Goal: Transaction & Acquisition: Subscribe to service/newsletter

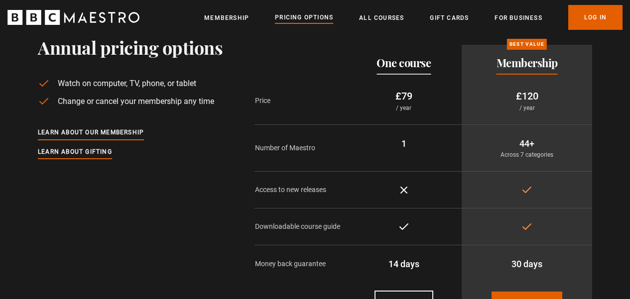
scroll to position [40, 0]
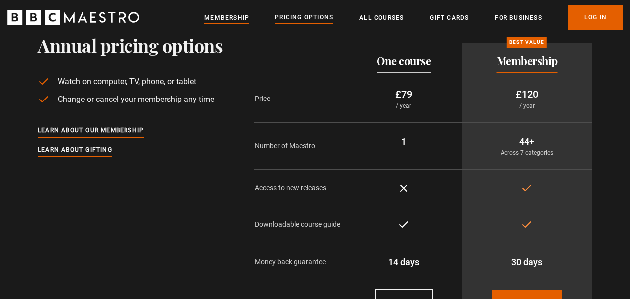
click at [213, 14] on link "Membership" at bounding box center [226, 18] width 45 height 10
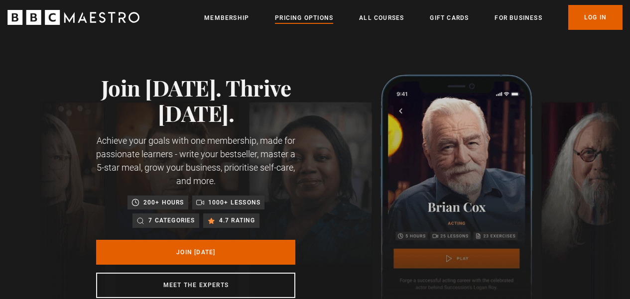
click at [306, 17] on link "Pricing Options" at bounding box center [304, 18] width 58 height 10
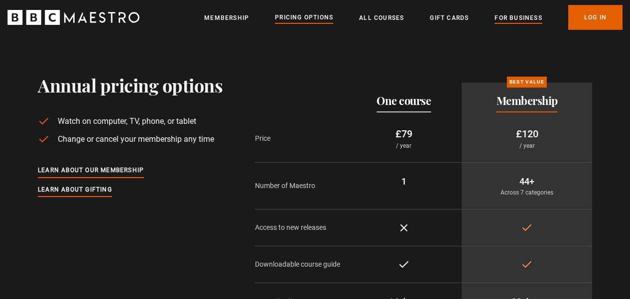
click at [511, 18] on link "For business" at bounding box center [518, 18] width 47 height 10
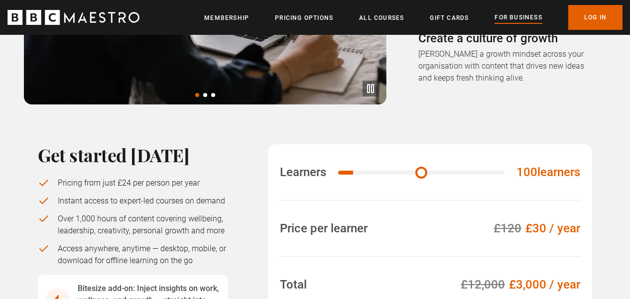
scroll to position [676, 0]
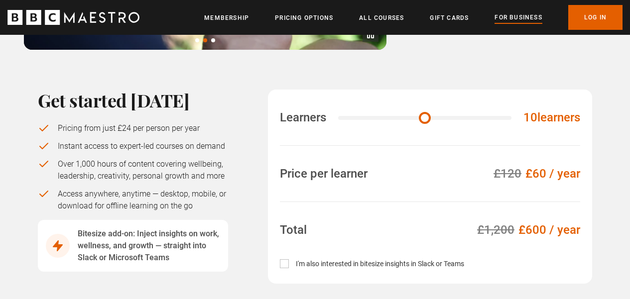
drag, startPoint x: 359, startPoint y: 90, endPoint x: 332, endPoint y: 93, distance: 27.1
type input "**"
click at [332, 93] on div "Learners 10 learners" at bounding box center [430, 118] width 301 height 56
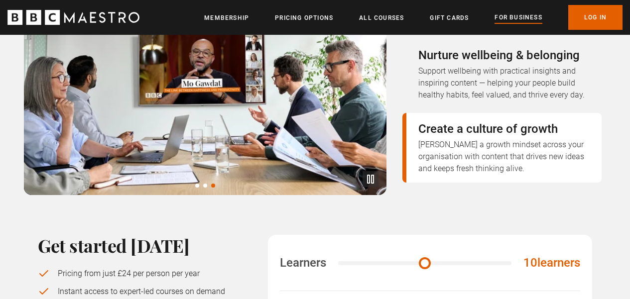
scroll to position [0, 0]
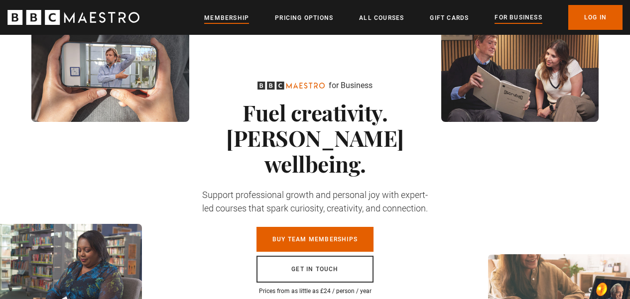
click at [236, 17] on link "Membership" at bounding box center [226, 18] width 45 height 10
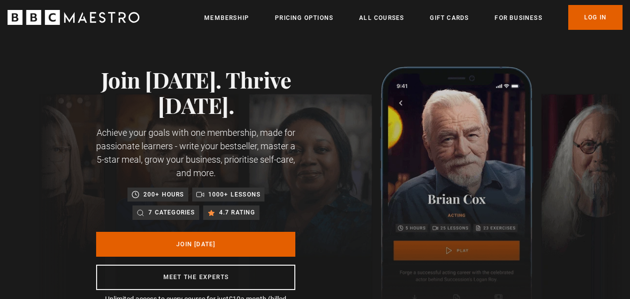
scroll to position [66, 0]
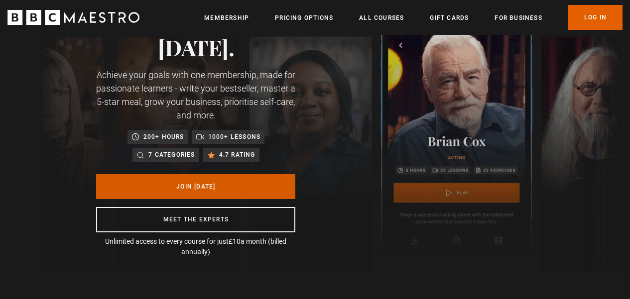
click at [203, 195] on link "Join Today" at bounding box center [195, 186] width 199 height 25
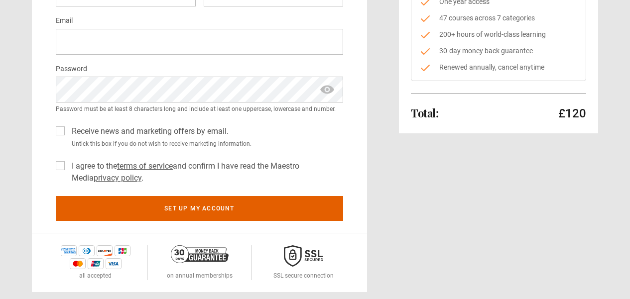
scroll to position [168, 0]
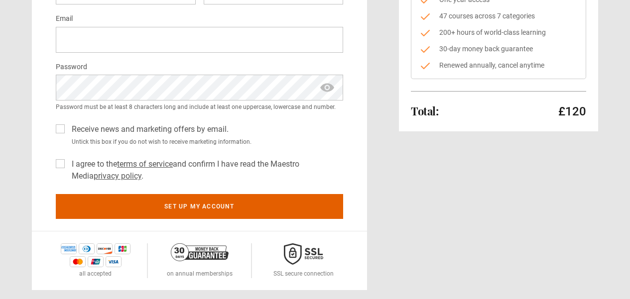
click at [68, 166] on label "I agree to the terms of service and confirm I have read the Maestro Media priva…" at bounding box center [205, 170] width 275 height 24
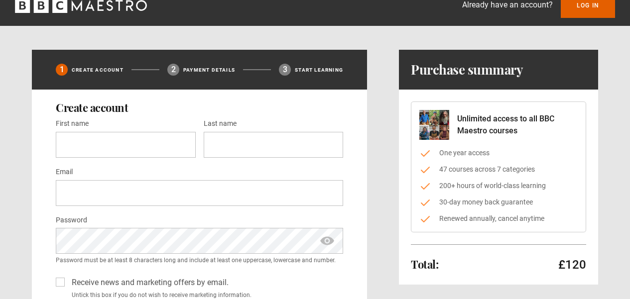
scroll to position [36, 0]
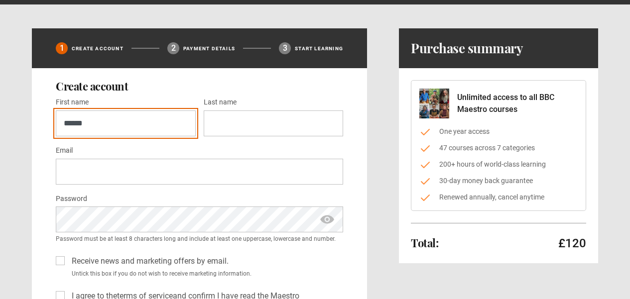
type input "******"
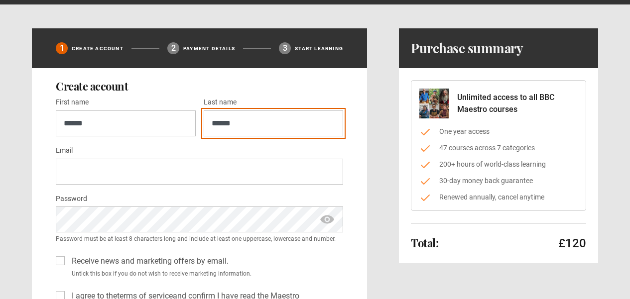
type input "******"
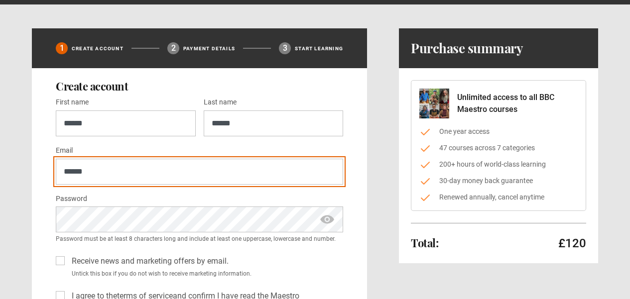
type input "*******"
type input "**********"
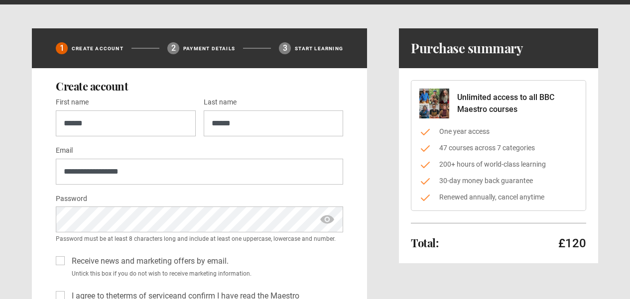
click at [233, 267] on div "Receive news and marketing offers by email. Untick this box if you do not wish …" at bounding box center [199, 264] width 287 height 27
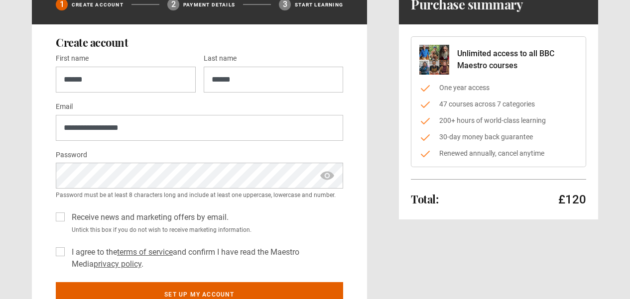
scroll to position [125, 0]
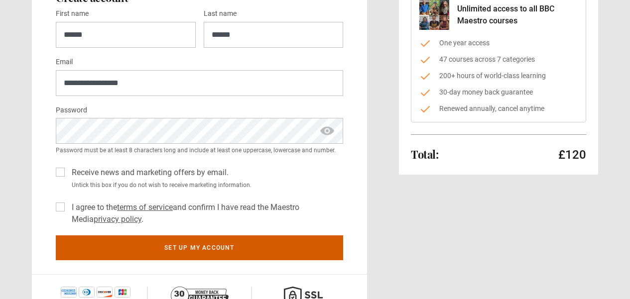
click at [224, 255] on button "Set up my account" at bounding box center [199, 248] width 287 height 25
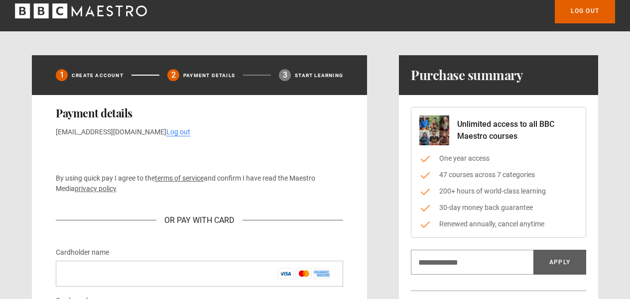
scroll to position [7, 0]
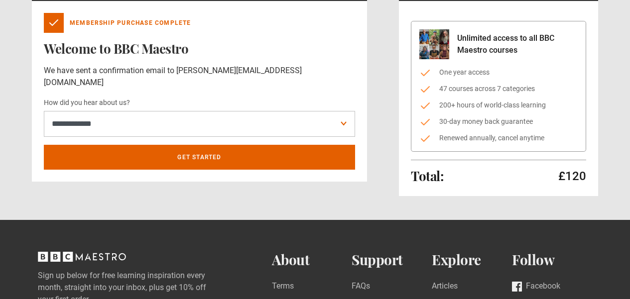
scroll to position [59, 0]
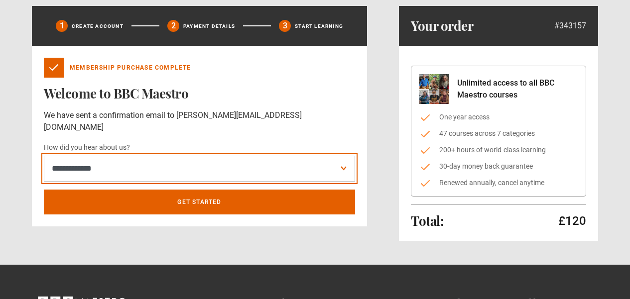
select select "******"
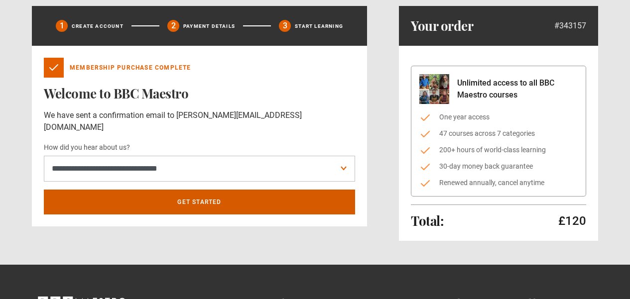
click at [225, 193] on link "Get Started" at bounding box center [199, 202] width 311 height 25
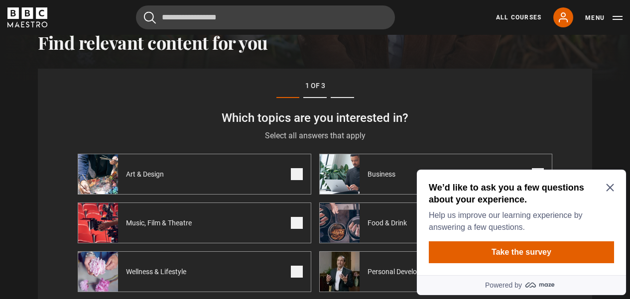
click at [607, 190] on icon "Close Maze Prompt" at bounding box center [610, 188] width 8 height 8
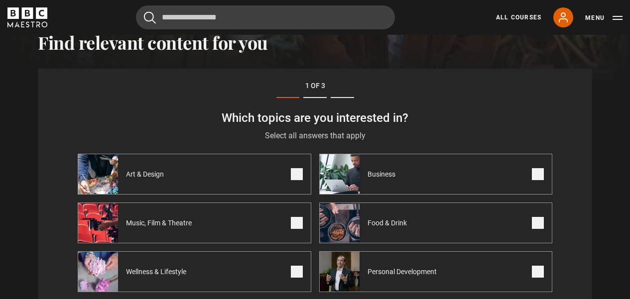
click at [530, 181] on label "Business" at bounding box center [436, 174] width 234 height 41
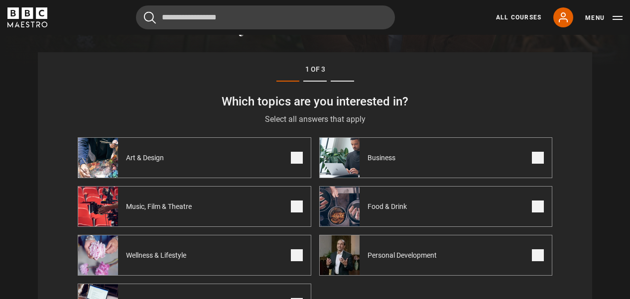
scroll to position [370, 0]
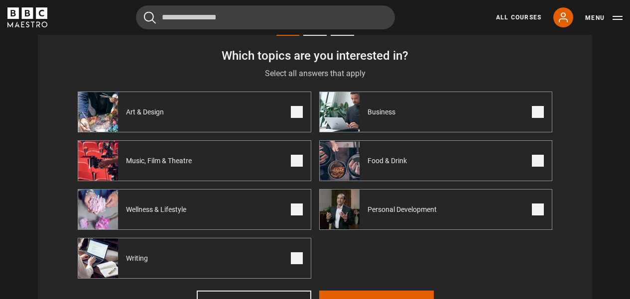
click at [536, 216] on span at bounding box center [538, 210] width 12 height 12
click at [292, 216] on span at bounding box center [297, 210] width 12 height 12
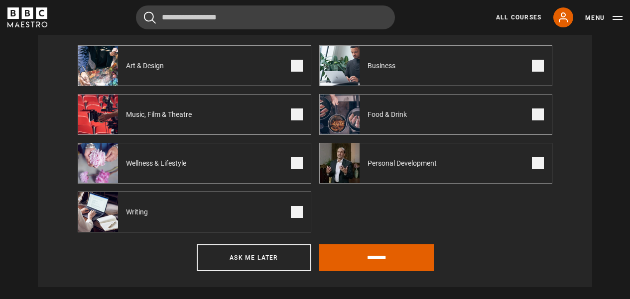
scroll to position [377, 0]
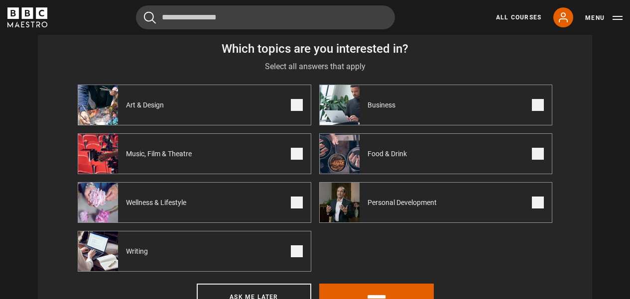
click at [543, 157] on span at bounding box center [538, 154] width 12 height 12
click at [299, 257] on span at bounding box center [297, 252] width 12 height 12
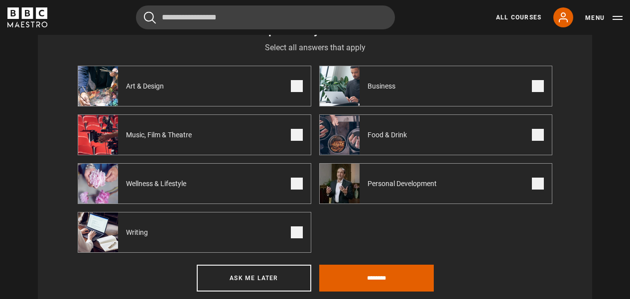
scroll to position [414, 0]
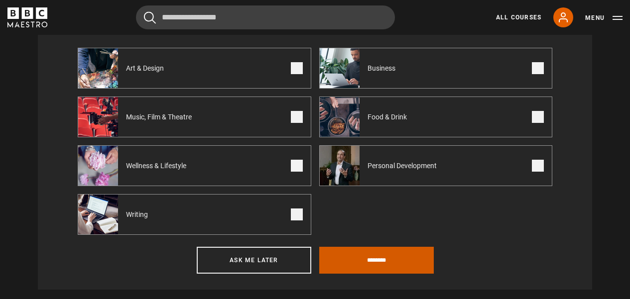
click at [369, 257] on input "********" at bounding box center [376, 260] width 115 height 27
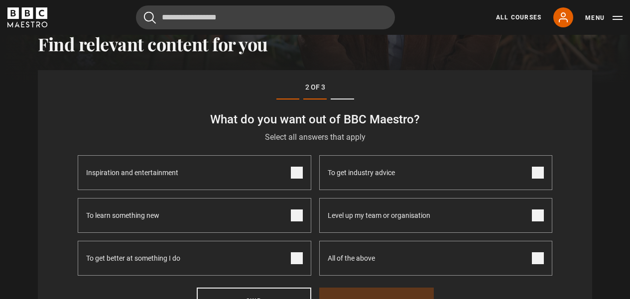
scroll to position [306, 0]
click at [543, 178] on span at bounding box center [538, 173] width 12 height 12
click at [542, 222] on span at bounding box center [538, 216] width 12 height 12
click at [302, 259] on span at bounding box center [297, 259] width 12 height 12
click at [301, 222] on span at bounding box center [297, 216] width 12 height 12
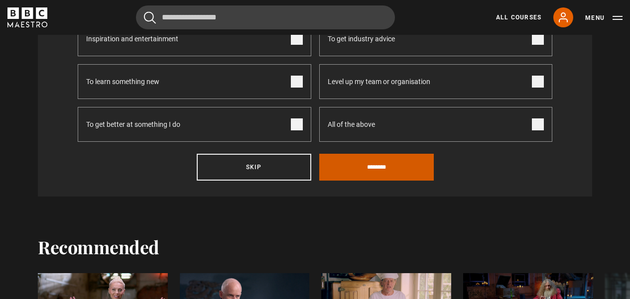
click at [384, 179] on input "********" at bounding box center [376, 167] width 115 height 27
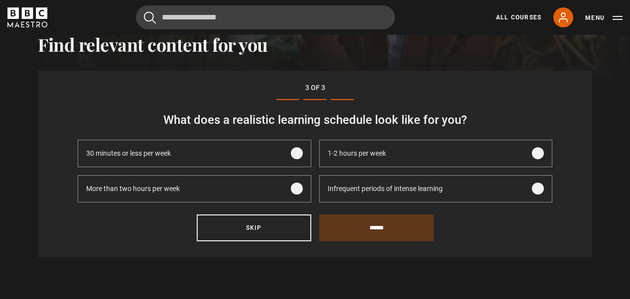
click at [538, 201] on label "Infrequent periods of intense learning" at bounding box center [436, 188] width 234 height 27
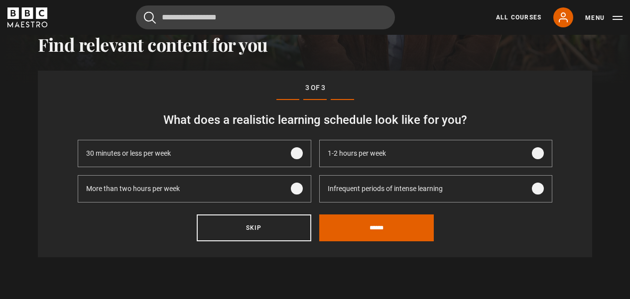
click at [539, 159] on span at bounding box center [538, 153] width 12 height 12
drag, startPoint x: 543, startPoint y: 194, endPoint x: 530, endPoint y: 200, distance: 14.1
click at [543, 194] on span at bounding box center [538, 189] width 12 height 12
click at [404, 230] on input "******" at bounding box center [376, 228] width 115 height 27
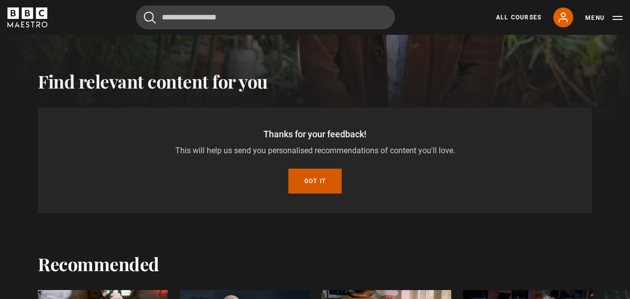
click at [315, 185] on button "Got it" at bounding box center [314, 181] width 53 height 25
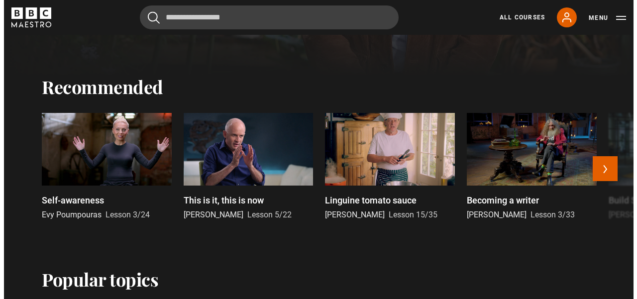
scroll to position [315, 0]
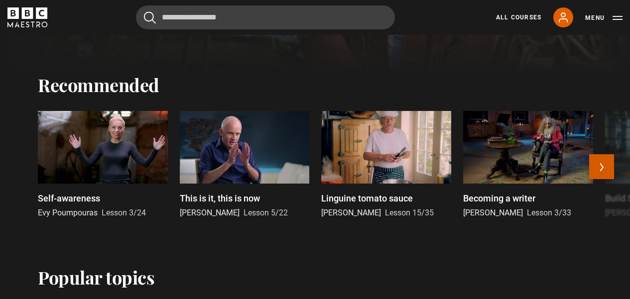
click at [604, 172] on button "Next" at bounding box center [601, 166] width 25 height 25
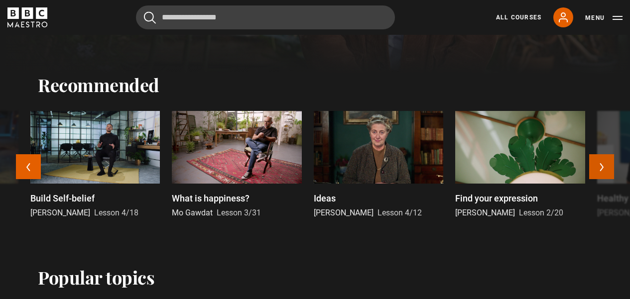
click at [604, 172] on button "Next" at bounding box center [601, 166] width 25 height 25
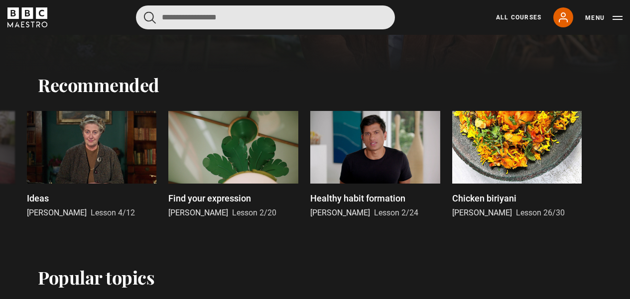
click at [207, 17] on input "Search" at bounding box center [265, 17] width 259 height 24
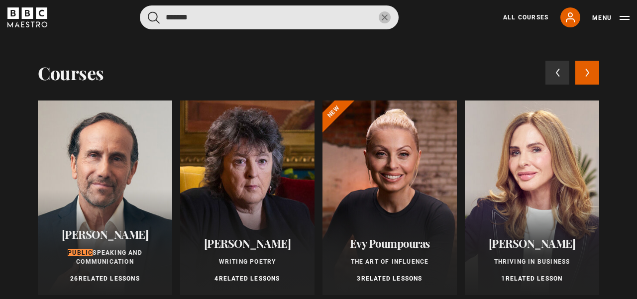
type input "******"
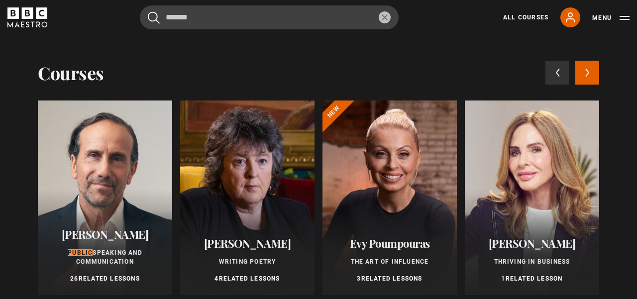
click at [103, 194] on div at bounding box center [105, 198] width 134 height 195
click at [103, 255] on span "Speaking and Communication" at bounding box center [109, 258] width 66 height 16
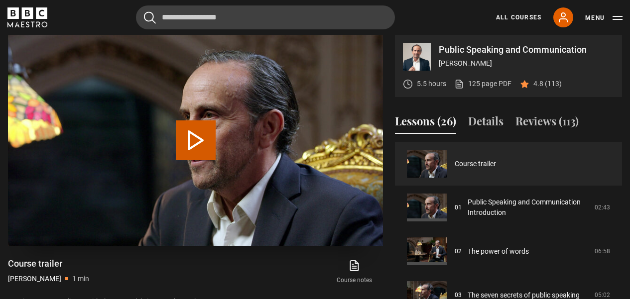
scroll to position [426, 0]
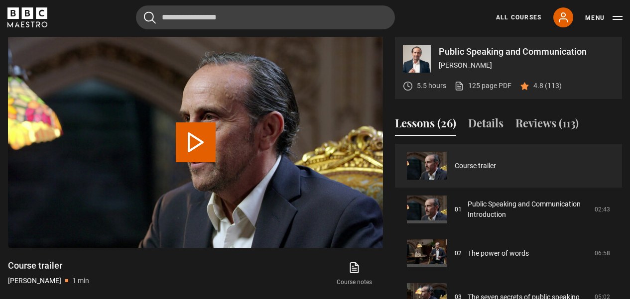
click at [350, 273] on link "Course notes opens in new tab" at bounding box center [354, 274] width 57 height 29
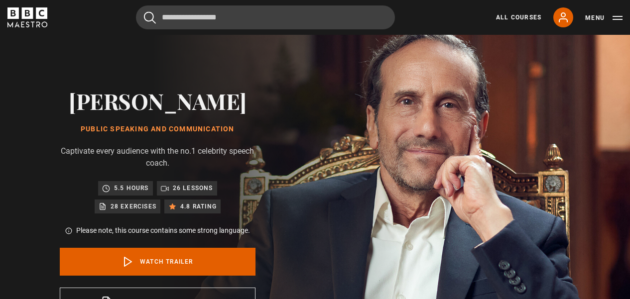
scroll to position [0, 0]
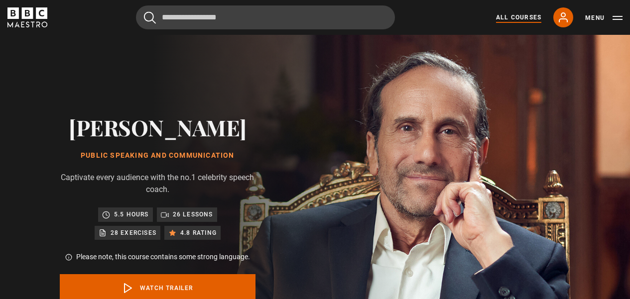
click at [509, 16] on link "All Courses" at bounding box center [518, 17] width 45 height 9
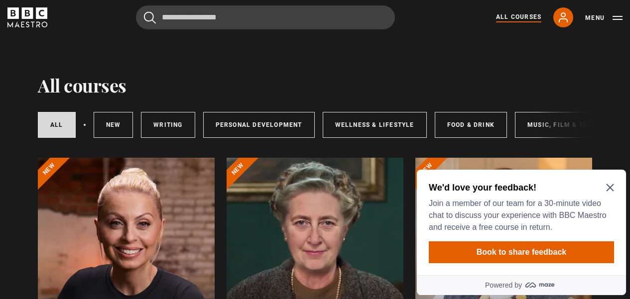
click at [612, 187] on icon "Close Maze Prompt" at bounding box center [609, 187] width 7 height 7
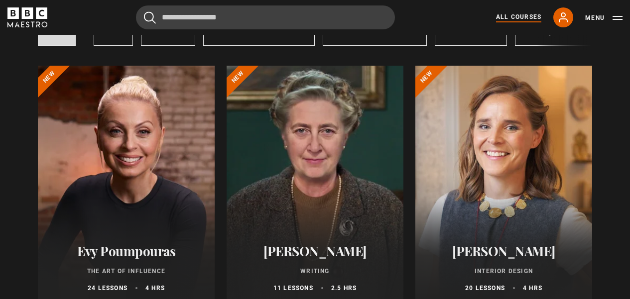
scroll to position [124, 0]
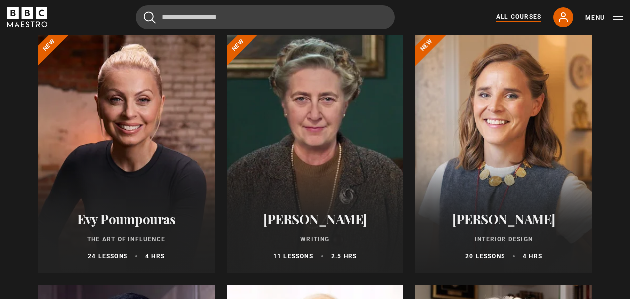
click at [294, 219] on h2 "[PERSON_NAME]" at bounding box center [315, 219] width 153 height 15
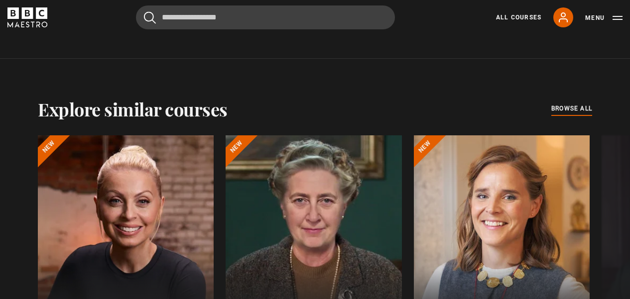
scroll to position [834, 0]
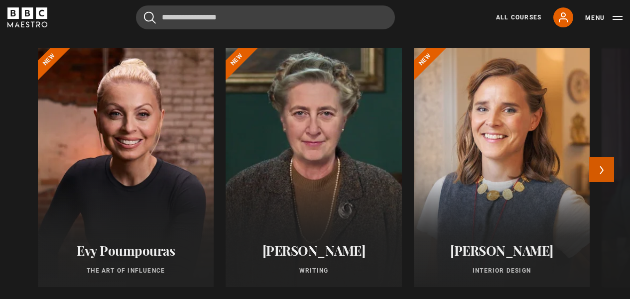
click at [602, 168] on button "Next" at bounding box center [601, 169] width 25 height 25
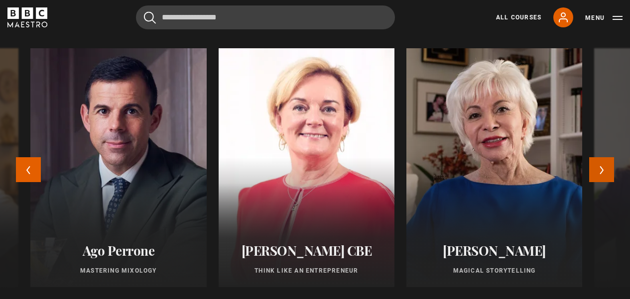
click at [602, 168] on button "Next" at bounding box center [601, 169] width 25 height 25
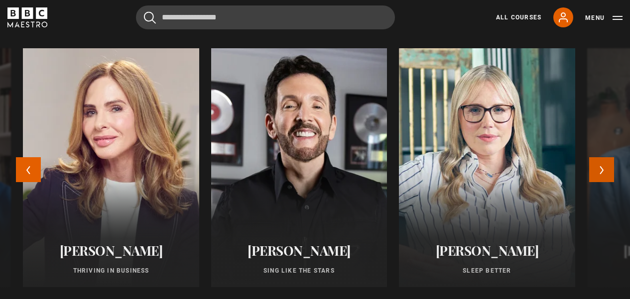
click at [602, 168] on button "Next" at bounding box center [601, 169] width 25 height 25
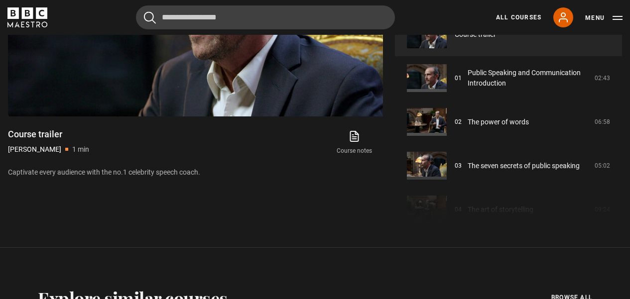
scroll to position [495, 0]
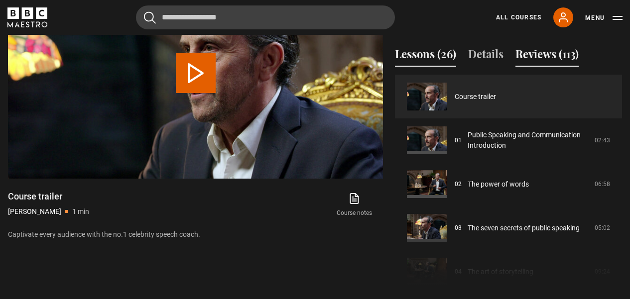
click at [546, 54] on button "Reviews (113)" at bounding box center [546, 56] width 63 height 21
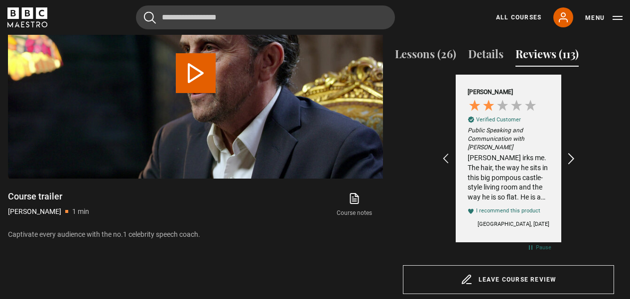
click at [571, 156] on icon "REVIEWS.io Carousel Scroll Right" at bounding box center [572, 159] width 14 height 14
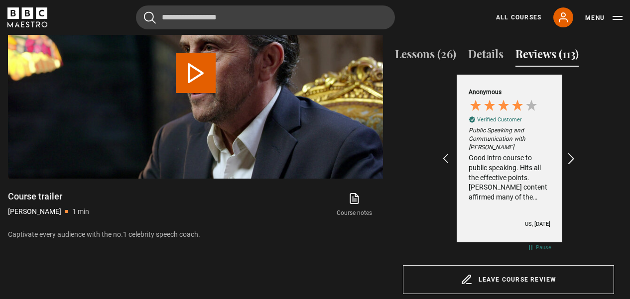
scroll to position [0, 116]
click at [571, 156] on icon "REVIEWS.io Carousel Scroll Right" at bounding box center [572, 159] width 14 height 14
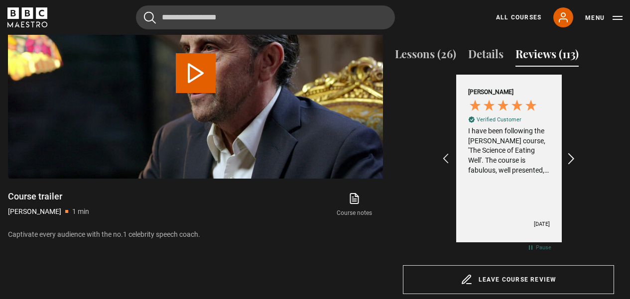
scroll to position [0, 231]
click at [571, 156] on icon "REVIEWS.io Carousel Scroll Right" at bounding box center [572, 159] width 14 height 14
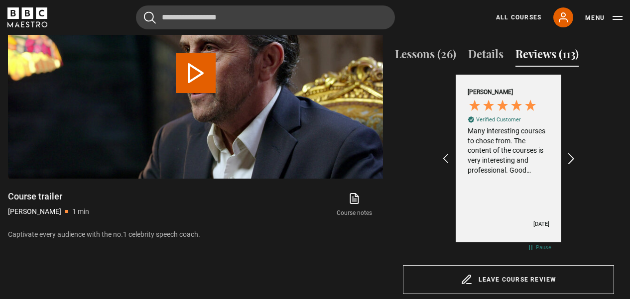
click at [571, 156] on icon "REVIEWS.io Carousel Scroll Right" at bounding box center [572, 159] width 14 height 14
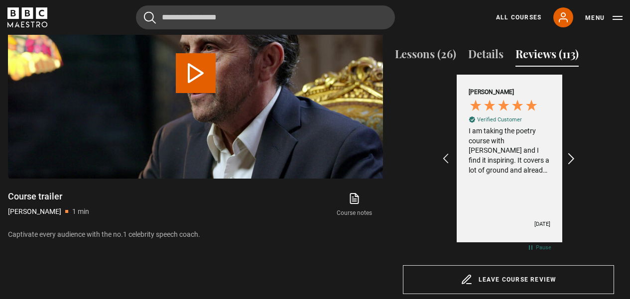
scroll to position [0, 462]
click at [571, 156] on icon "REVIEWS.io Carousel Scroll Right" at bounding box center [572, 159] width 14 height 14
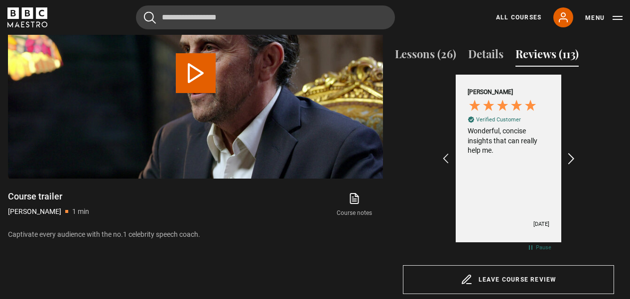
click at [571, 156] on icon "REVIEWS.io Carousel Scroll Right" at bounding box center [572, 159] width 14 height 14
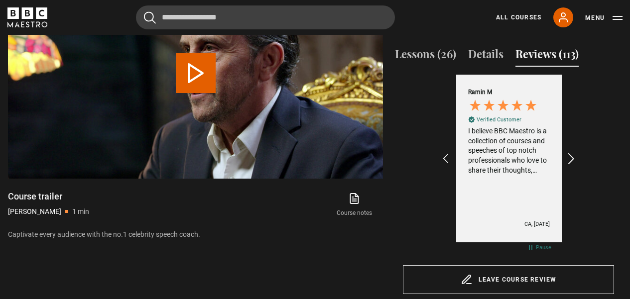
scroll to position [0, 693]
click at [571, 156] on icon "REVIEWS.io Carousel Scroll Right" at bounding box center [572, 159] width 14 height 14
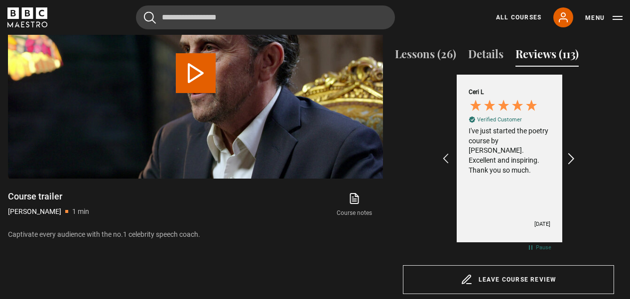
scroll to position [0, 809]
click at [571, 156] on icon "REVIEWS.io Carousel Scroll Right" at bounding box center [572, 159] width 14 height 14
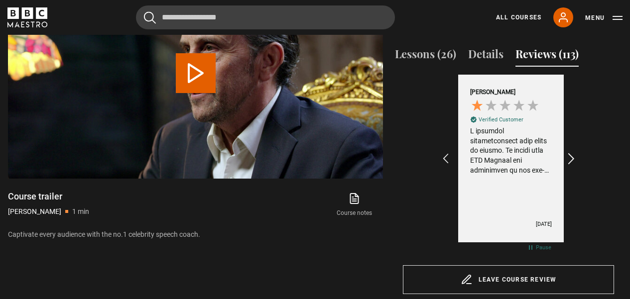
scroll to position [0, 924]
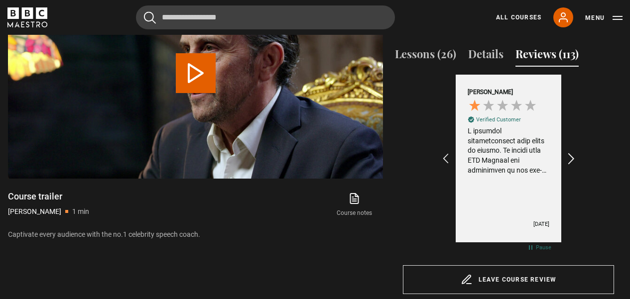
click at [571, 156] on icon "REVIEWS.io Carousel Scroll Right" at bounding box center [572, 159] width 14 height 14
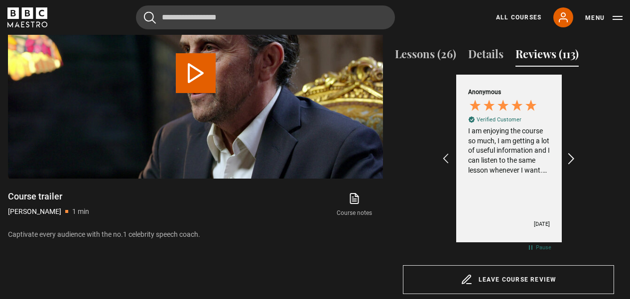
scroll to position [0, 1040]
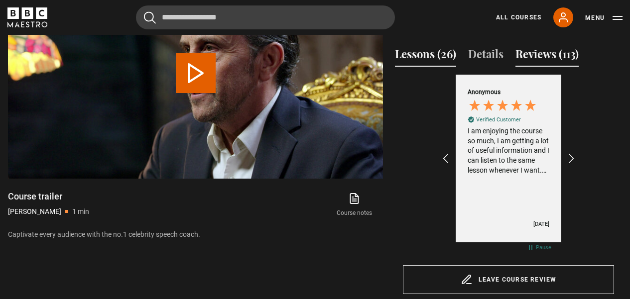
click at [424, 56] on button "Lessons (26)" at bounding box center [425, 56] width 61 height 21
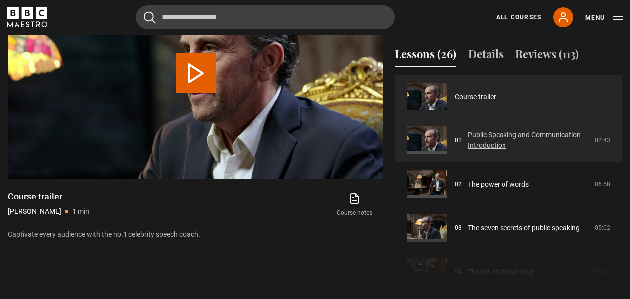
click at [485, 148] on link "Public Speaking and Communication Introduction" at bounding box center [528, 140] width 121 height 21
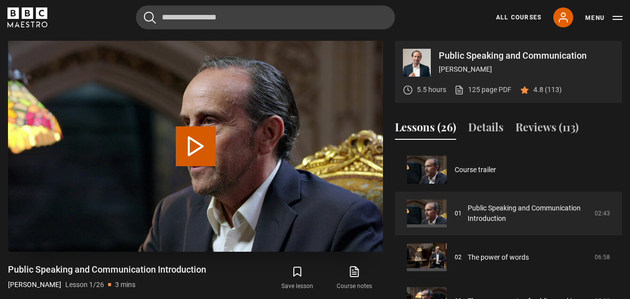
click at [206, 151] on button "Play Lesson Public Speaking and Communication Introduction" at bounding box center [196, 146] width 40 height 40
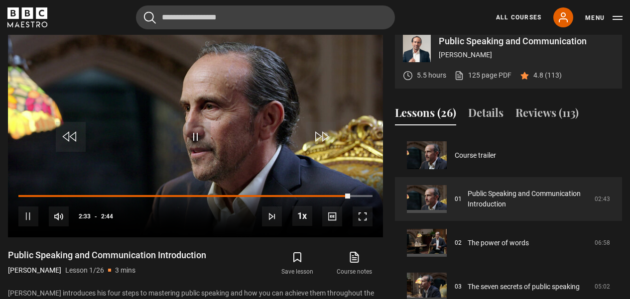
scroll to position [448, 0]
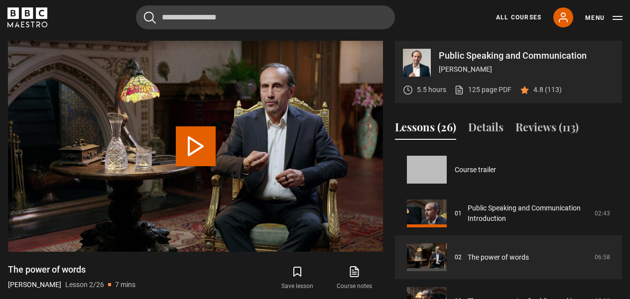
scroll to position [44, 0]
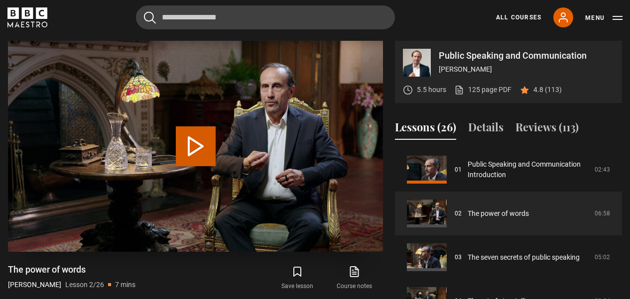
click at [199, 143] on button "Play Lesson The power of words" at bounding box center [196, 146] width 40 height 40
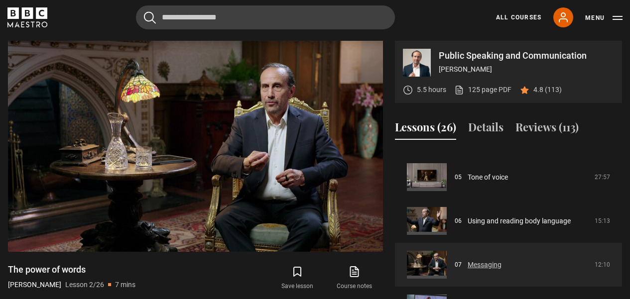
scroll to position [260, 0]
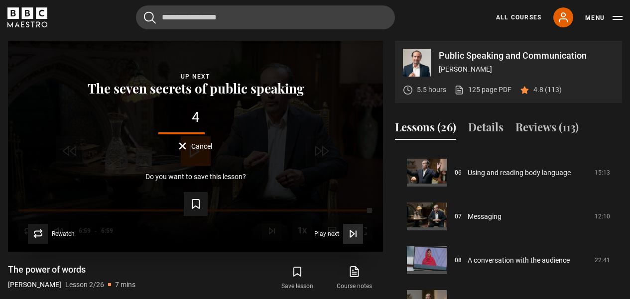
click at [353, 232] on icon "Video Player" at bounding box center [352, 234] width 4 height 6
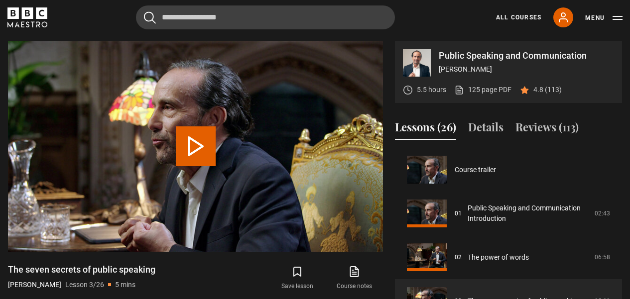
scroll to position [88, 0]
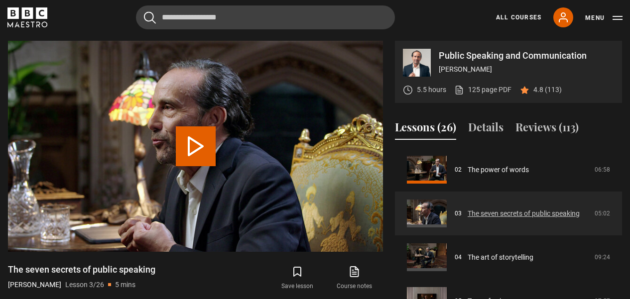
click at [468, 216] on link "The seven secrets of public speaking" at bounding box center [524, 214] width 112 height 10
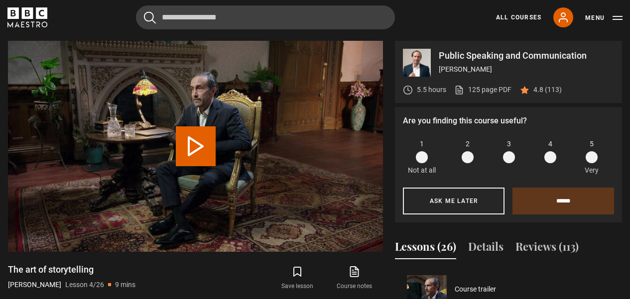
scroll to position [131, 0]
click at [503, 158] on span at bounding box center [509, 157] width 12 height 12
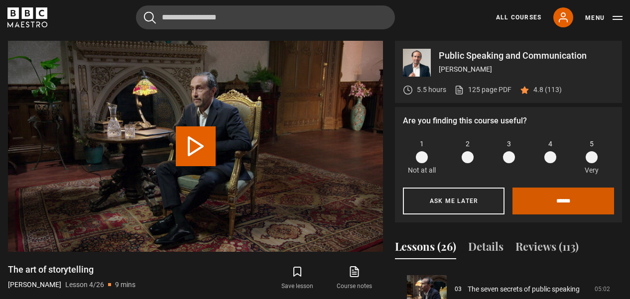
click at [540, 203] on input "******" at bounding box center [563, 201] width 102 height 27
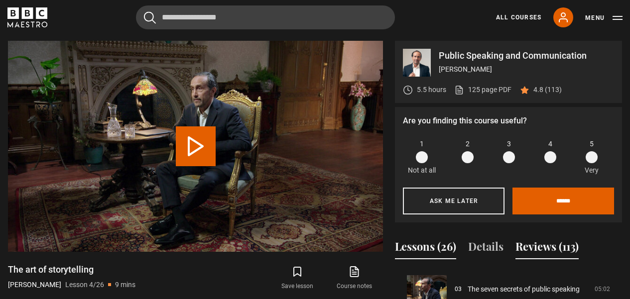
scroll to position [453, 0]
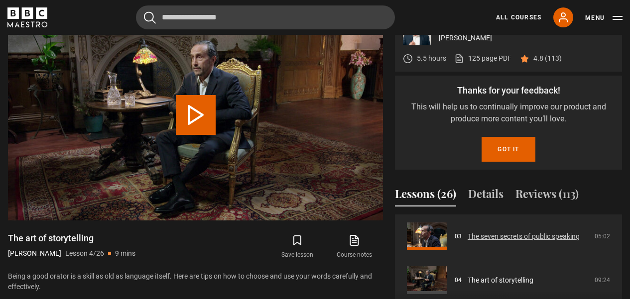
click at [499, 152] on button "Got it" at bounding box center [508, 149] width 53 height 25
